Goal: Check status: Check status

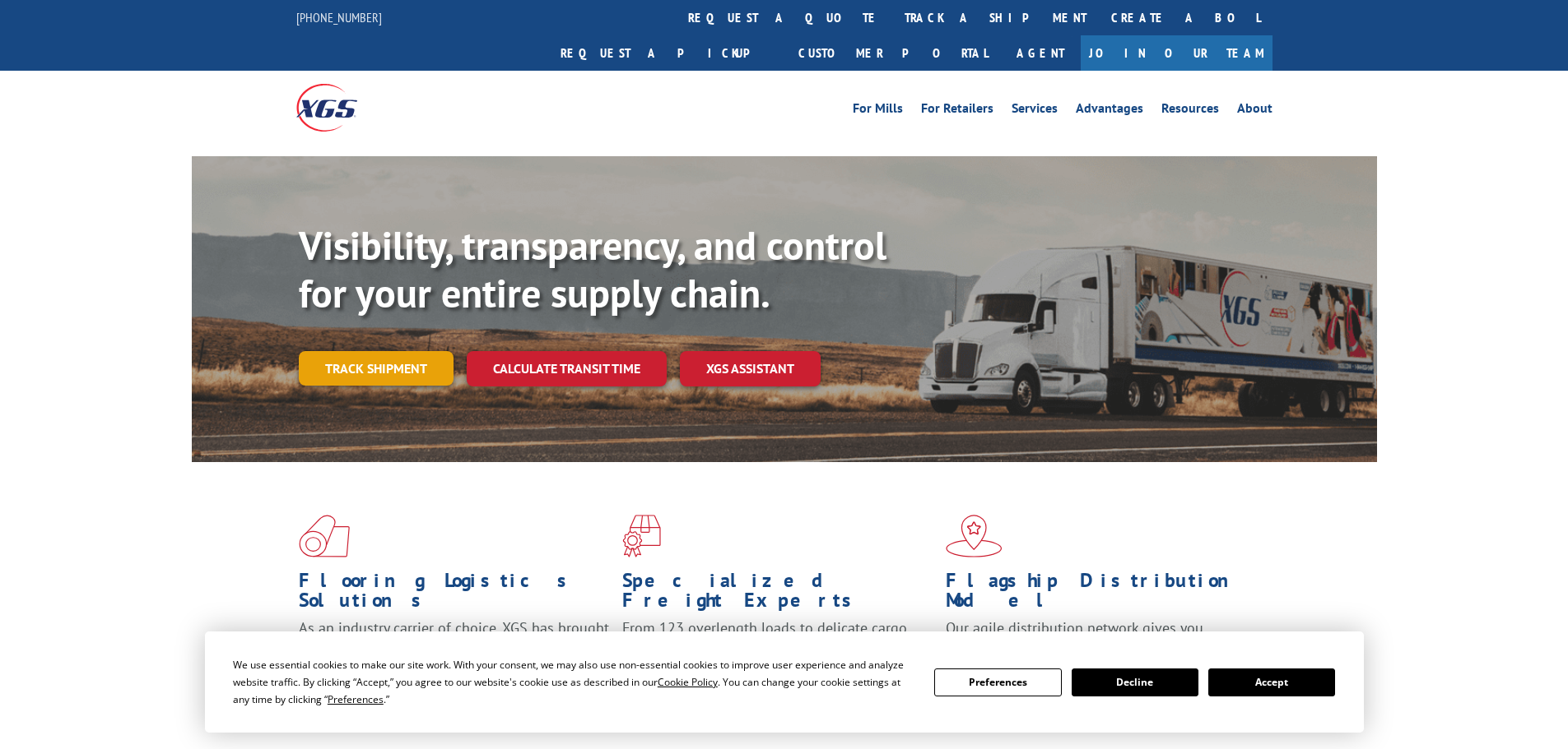
click at [375, 351] on link "Track shipment" at bounding box center [376, 369] width 155 height 35
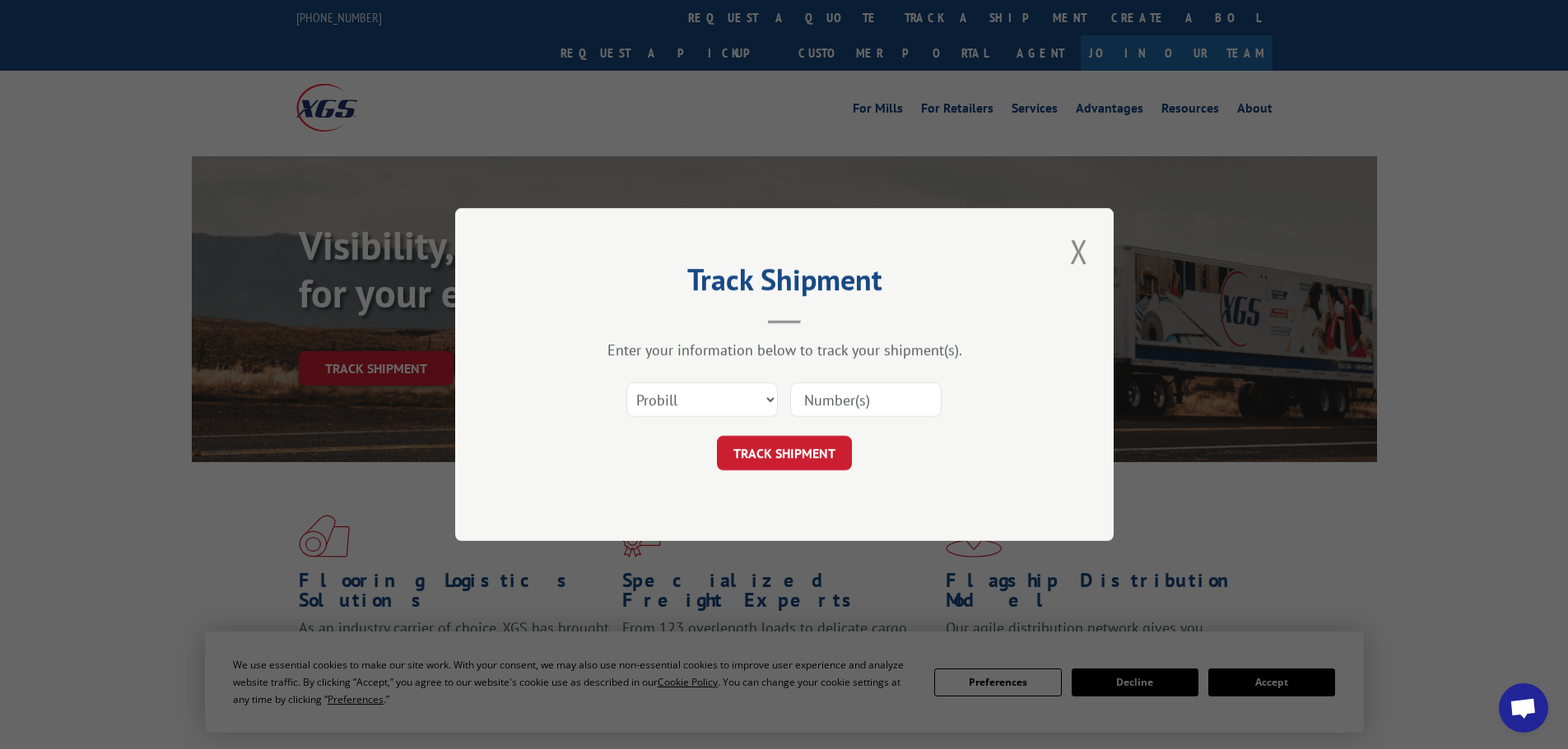
click at [854, 404] on input at bounding box center [866, 400] width 151 height 35
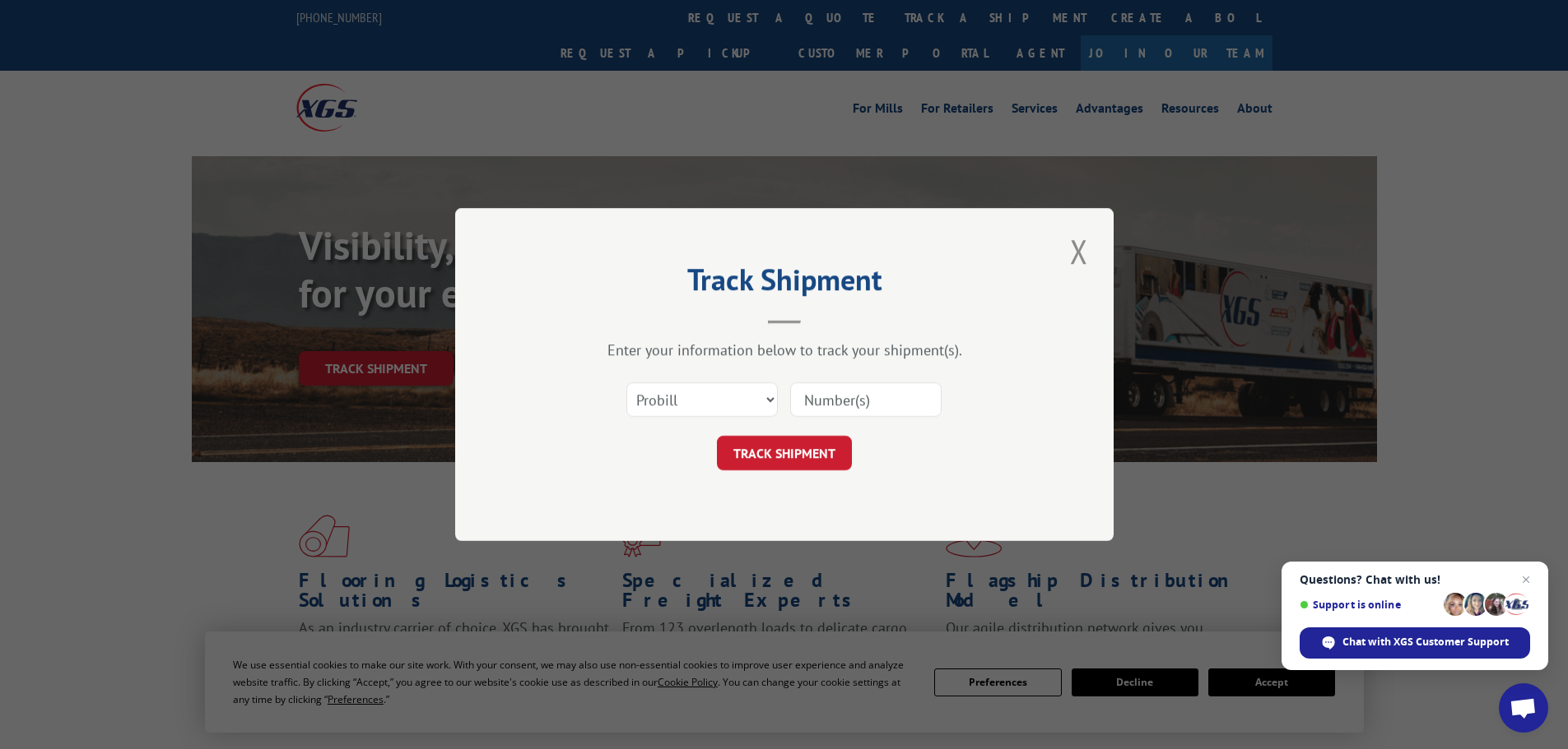
paste input "0608398692"
type input "0608398692"
click at [782, 454] on button "TRACK SHIPMENT" at bounding box center [784, 454] width 135 height 35
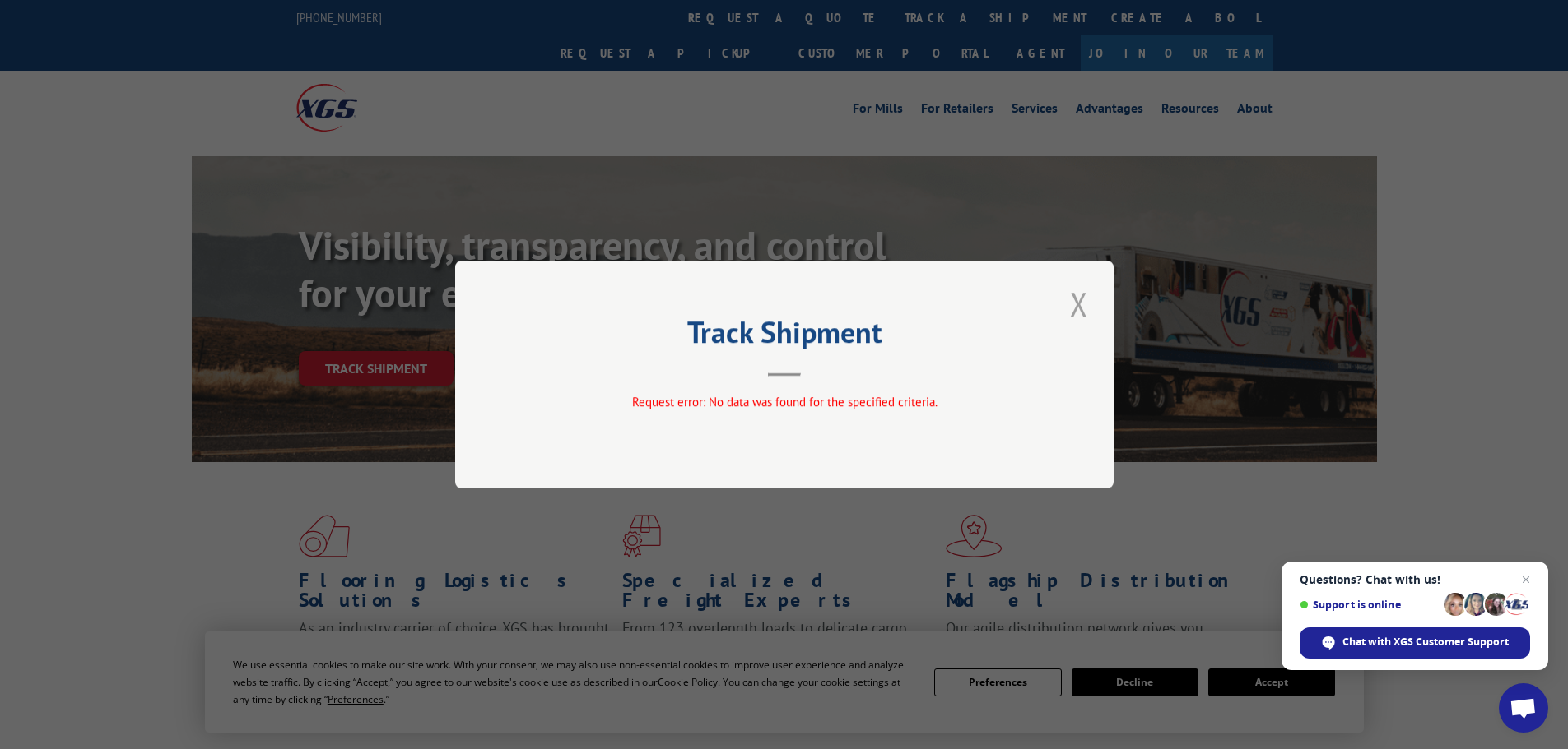
click at [1084, 302] on button "Close modal" at bounding box center [1079, 304] width 28 height 45
